Goal: Task Accomplishment & Management: Use online tool/utility

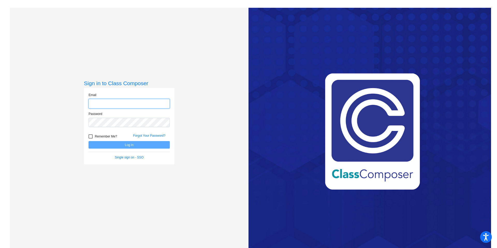
type input "[EMAIL_ADDRESS][DOMAIN_NAME]"
click at [121, 146] on button "Log In" at bounding box center [128, 145] width 81 height 8
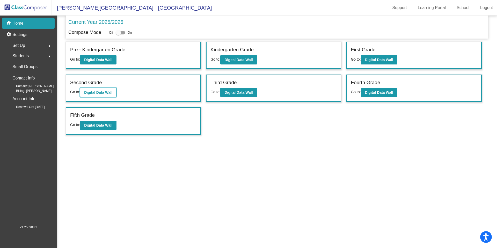
click at [97, 93] on b "Digital Data Wall" at bounding box center [98, 92] width 28 height 4
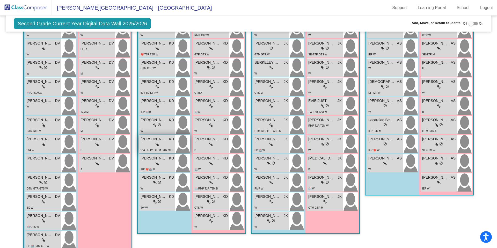
scroll to position [198, 0]
click at [160, 165] on div "lock do_not_disturb_alt" at bounding box center [156, 163] width 33 height 5
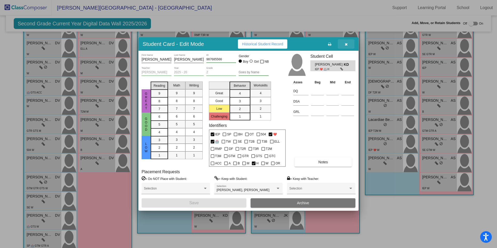
click at [347, 45] on icon "button" at bounding box center [346, 44] width 3 height 4
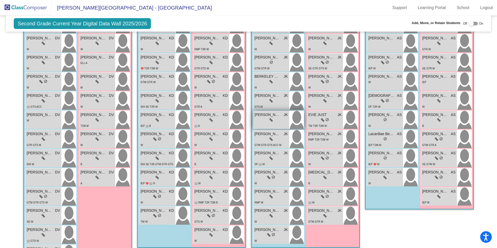
scroll to position [185, 0]
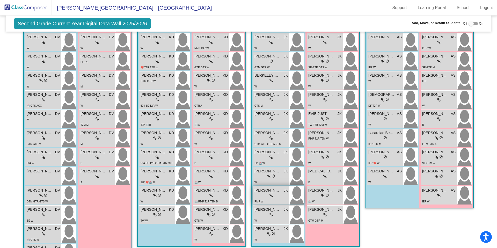
drag, startPoint x: 156, startPoint y: 171, endPoint x: 286, endPoint y: 189, distance: 131.1
click at [468, 26] on div at bounding box center [470, 23] width 5 height 5
checkbox input "true"
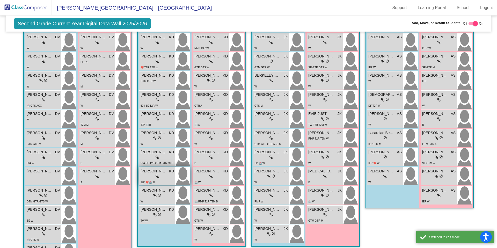
scroll to position [196, 0]
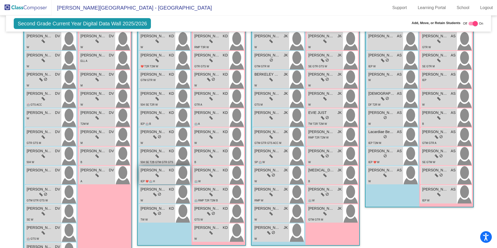
click at [143, 173] on div "lock do_not_disturb_alt" at bounding box center [156, 175] width 33 height 5
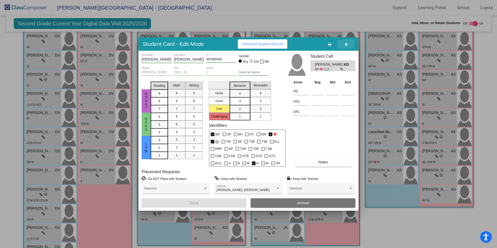
click at [347, 44] on icon "button" at bounding box center [346, 44] width 3 height 4
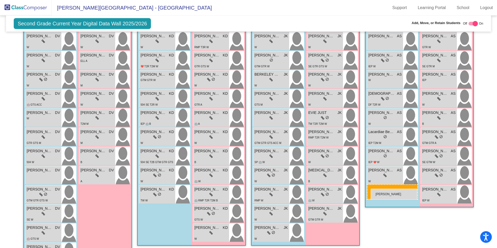
drag, startPoint x: 161, startPoint y: 175, endPoint x: 370, endPoint y: 189, distance: 209.4
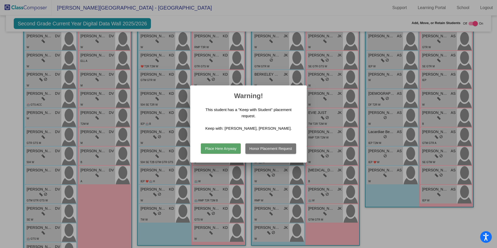
click at [208, 150] on button "Place Here Anyway" at bounding box center [221, 148] width 40 height 10
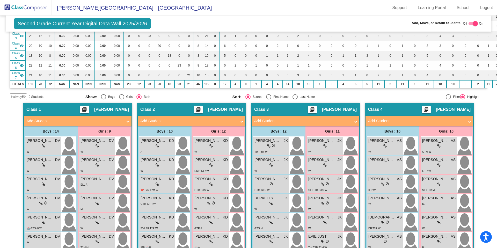
scroll to position [0, 0]
